Goal: Check status: Check status

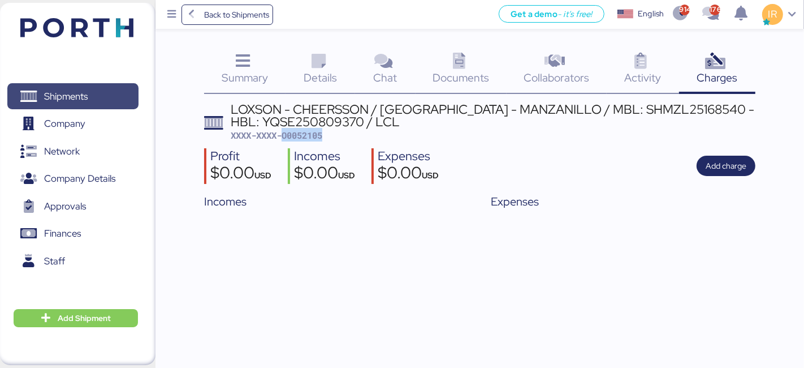
click at [100, 91] on span "Shipments" at bounding box center [73, 96] width 122 height 16
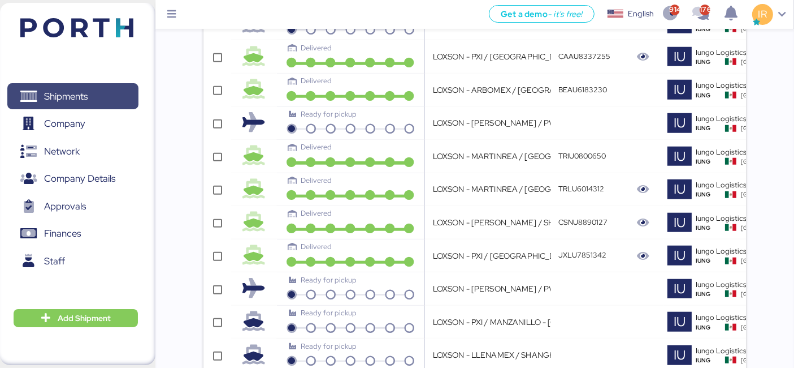
scroll to position [0, 334]
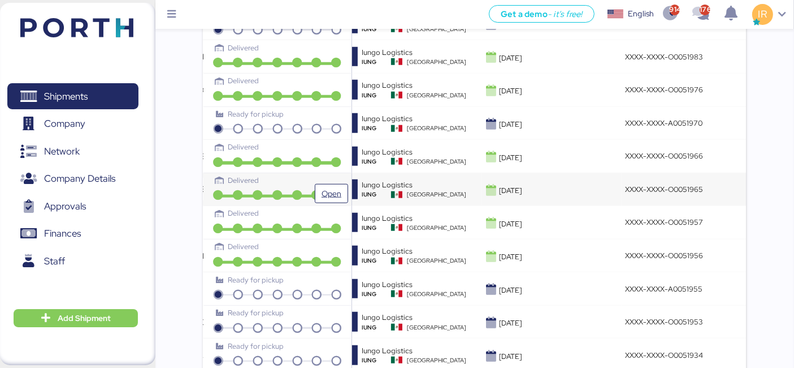
click at [307, 178] on div "Delivered" at bounding box center [277, 180] width 123 height 11
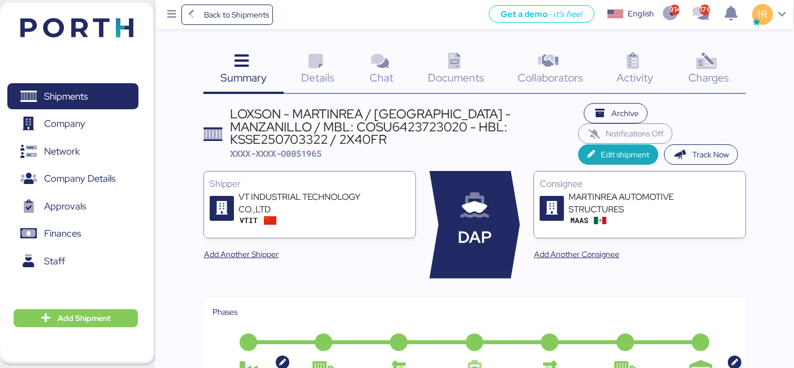
click at [713, 88] on div "Charges 0" at bounding box center [708, 70] width 75 height 47
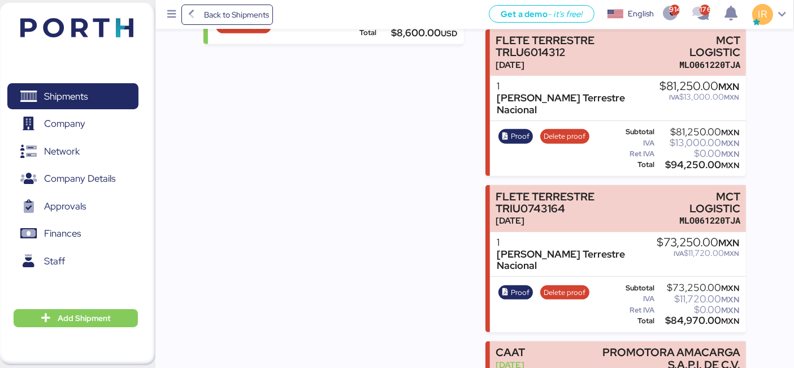
scroll to position [504, 0]
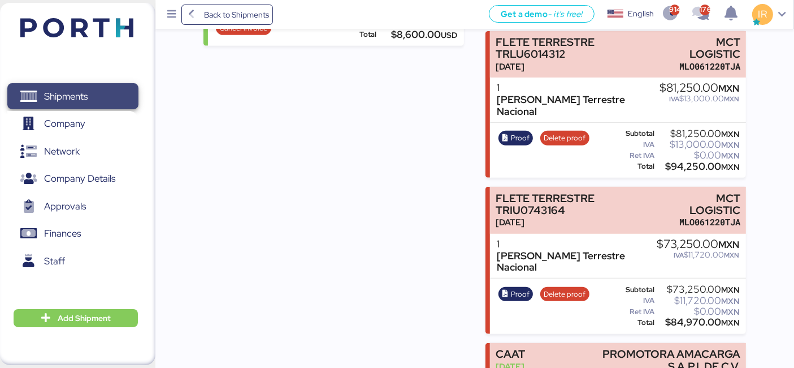
click at [115, 94] on span "Shipments" at bounding box center [73, 96] width 122 height 16
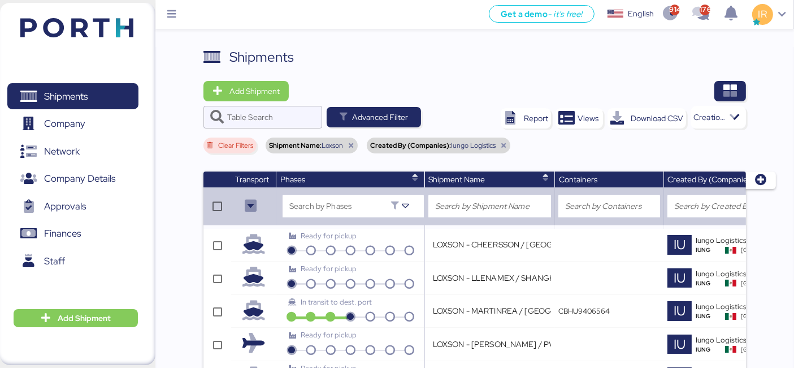
scroll to position [1148, 0]
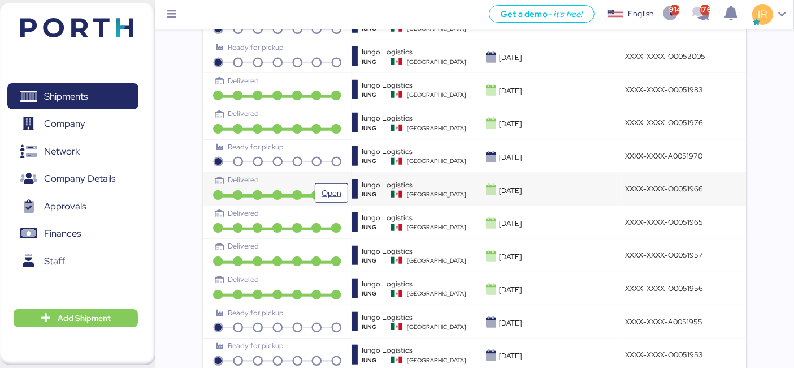
click at [291, 182] on div "Delivered" at bounding box center [277, 184] width 141 height 20
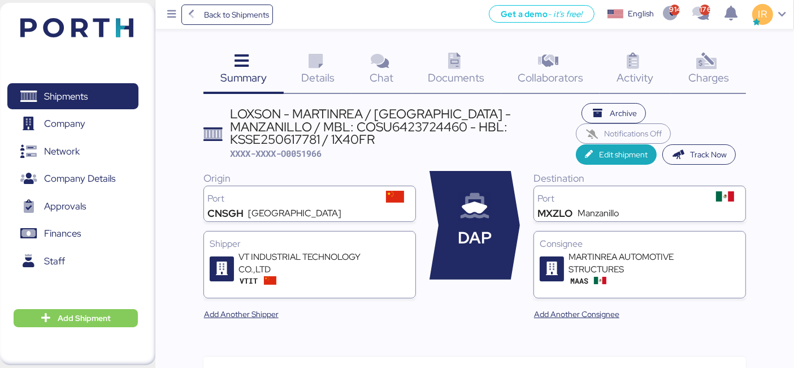
click at [696, 63] on icon at bounding box center [707, 61] width 24 height 16
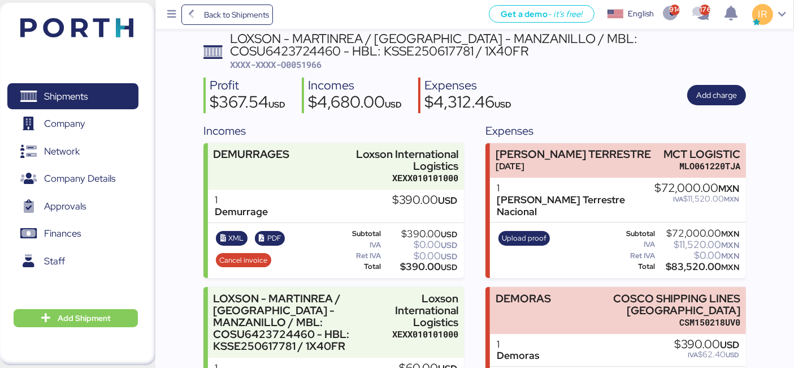
scroll to position [72, 0]
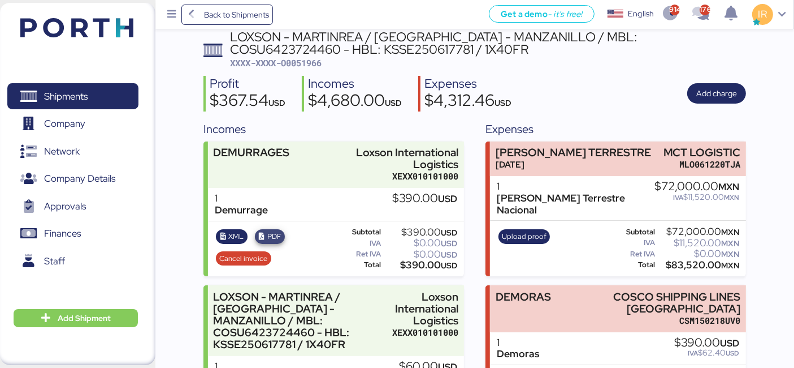
click at [266, 232] on span "PDF" at bounding box center [269, 236] width 23 height 12
